Goal: Complete application form

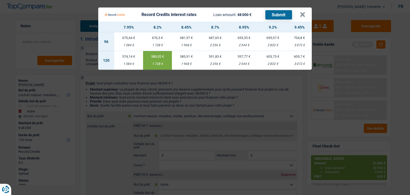
select select "household"
select select "other"
select select "120"
select select "household"
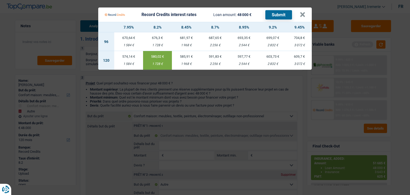
select select "household"
select select "other"
select select "120"
select select "mutuality"
select select "publicEmployee"
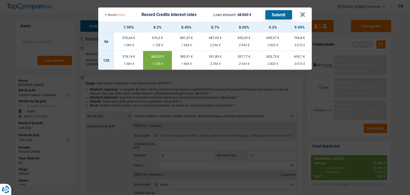
select select "mutualityIndemnity"
select select "netSalary"
select select "mealVouchers"
select select "ownerWithMortgage"
select select "mortgage"
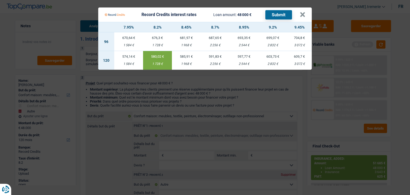
select select "300"
select select "carLoan"
select select "120"
select select "carLoan"
select select "60"
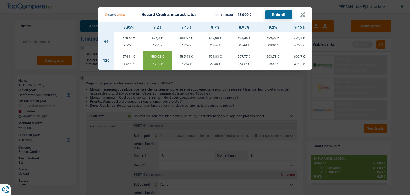
select select "personalLoan"
select select "homeFurnishingOrRelocation"
select select "30"
select select "cardOrCredit"
select select "creditConsolidation"
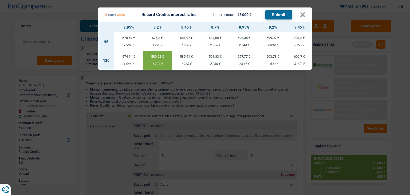
select select "84"
select select "household"
select select "other"
select select "120"
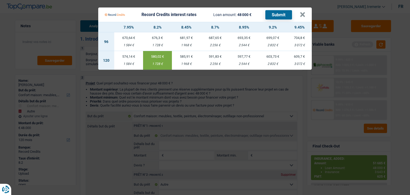
click at [128, 65] on div "1 584 €" at bounding box center [128, 63] width 29 height 3
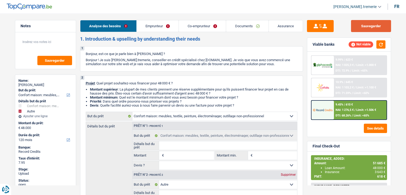
click at [367, 29] on button "Sauvegarder" at bounding box center [371, 26] width 40 height 12
